Goal: Check status: Check status

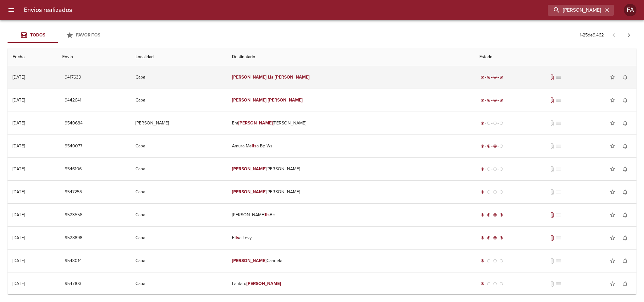
click at [226, 76] on td "Caba" at bounding box center [178, 77] width 96 height 23
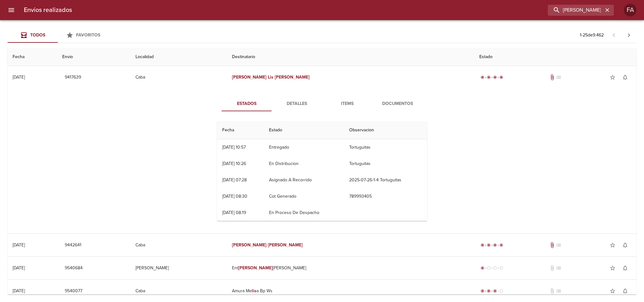
click at [295, 104] on span "Detalles" at bounding box center [296, 104] width 43 height 8
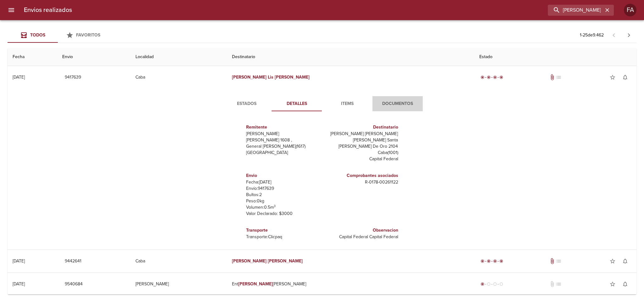
click at [383, 105] on span "Documentos" at bounding box center [397, 104] width 43 height 8
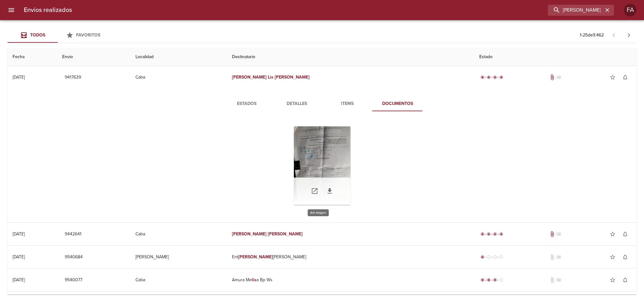
click at [336, 147] on div "Tabla de envíos del cliente" at bounding box center [322, 165] width 57 height 79
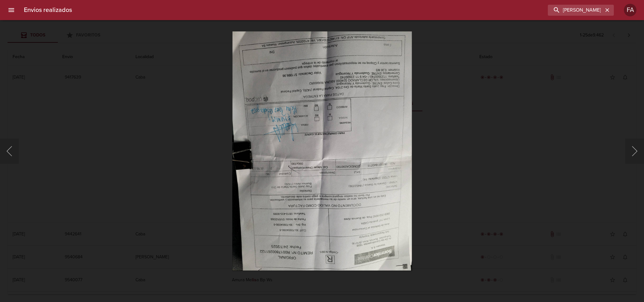
click at [373, 119] on img "Lightbox" at bounding box center [321, 150] width 179 height 239
click at [334, 163] on img "Lightbox" at bounding box center [321, 150] width 179 height 239
click at [296, 217] on img "Lightbox" at bounding box center [321, 150] width 179 height 239
click at [303, 133] on img "Lightbox" at bounding box center [321, 150] width 179 height 239
click at [301, 133] on img "Lightbox" at bounding box center [321, 150] width 179 height 239
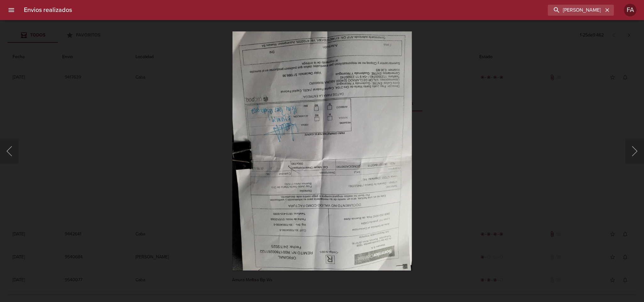
click at [301, 133] on img "Lightbox" at bounding box center [321, 150] width 179 height 239
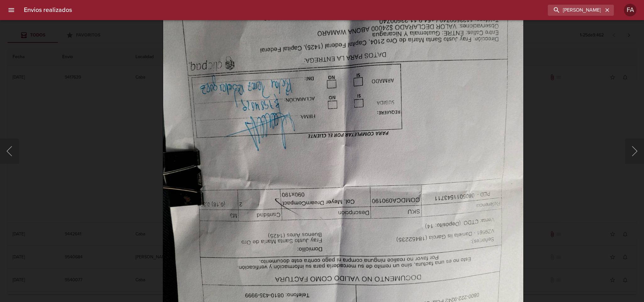
click at [292, 163] on img "Lightbox" at bounding box center [343, 169] width 361 height 481
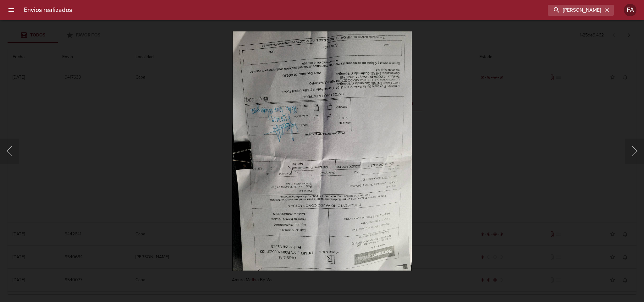
click at [283, 135] on img "Lightbox" at bounding box center [321, 150] width 179 height 239
click at [450, 176] on div "Lightbox" at bounding box center [322, 151] width 644 height 302
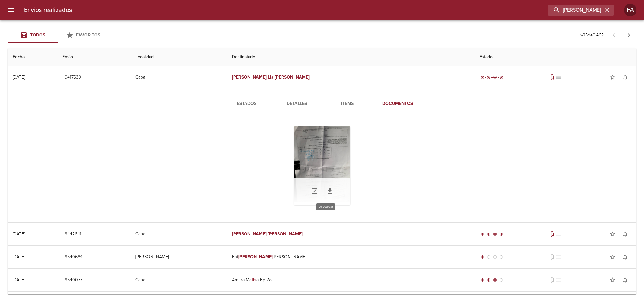
click at [327, 190] on icon "Tabla de envíos del cliente" at bounding box center [329, 190] width 4 height 5
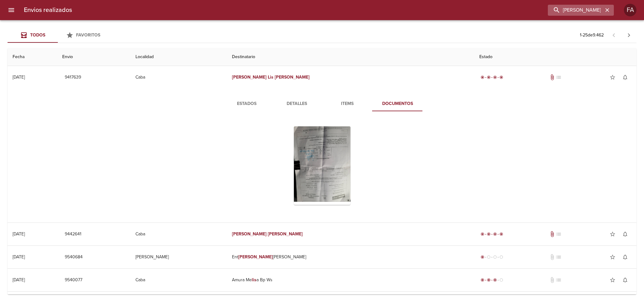
click at [607, 11] on icon "button" at bounding box center [607, 10] width 6 height 6
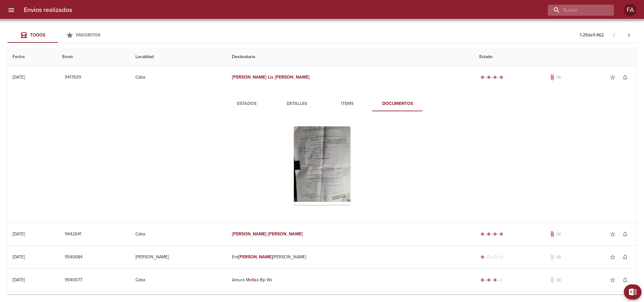
click at [603, 10] on div at bounding box center [580, 10] width 66 height 11
paste input "Viviana Cebreros"
type input "Viviana Cebreros"
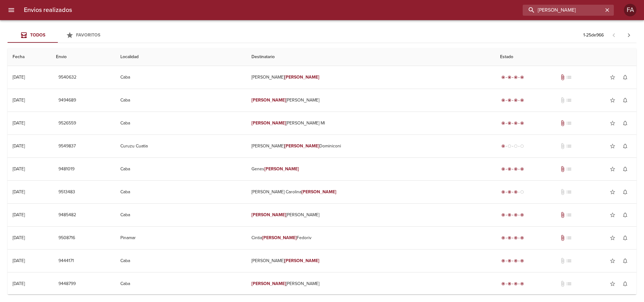
drag, startPoint x: 580, startPoint y: 11, endPoint x: 477, endPoint y: 9, distance: 103.7
click at [477, 9] on div "[PERSON_NAME]" at bounding box center [345, 10] width 536 height 11
paste input "BORBEA ROBERTO"
type input "BORBEA ROBERTO"
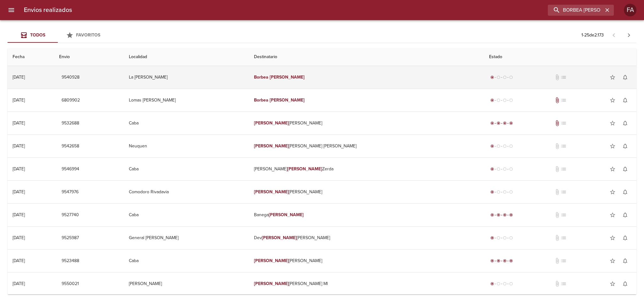
click at [385, 73] on td "Borbea Roberto" at bounding box center [366, 77] width 235 height 23
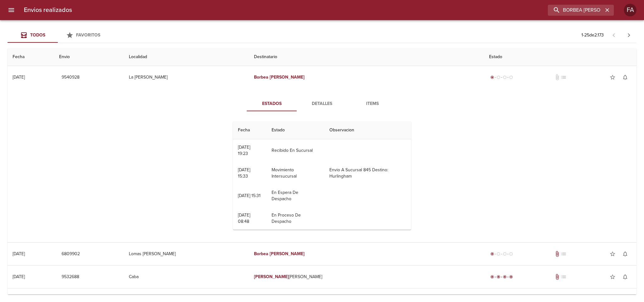
click at [317, 105] on span "Detalles" at bounding box center [322, 104] width 43 height 8
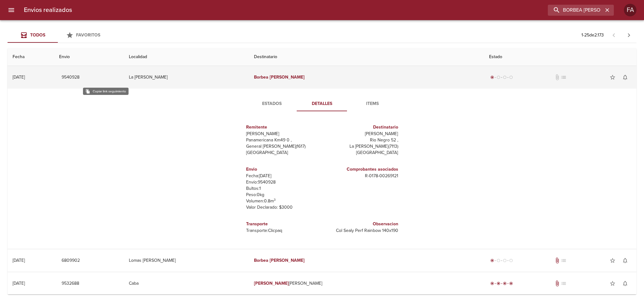
click at [79, 80] on span "9540928" at bounding box center [71, 77] width 18 height 8
